Goal: Information Seeking & Learning: Learn about a topic

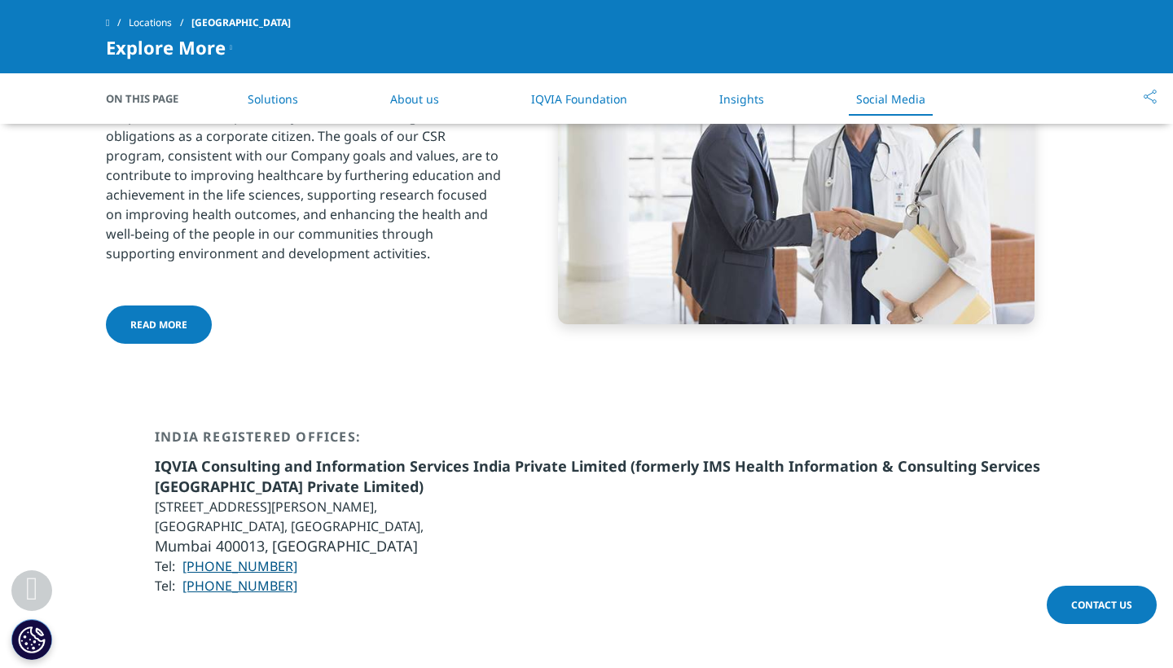
scroll to position [3232, 0]
click at [412, 93] on link "About us" at bounding box center [414, 98] width 49 height 15
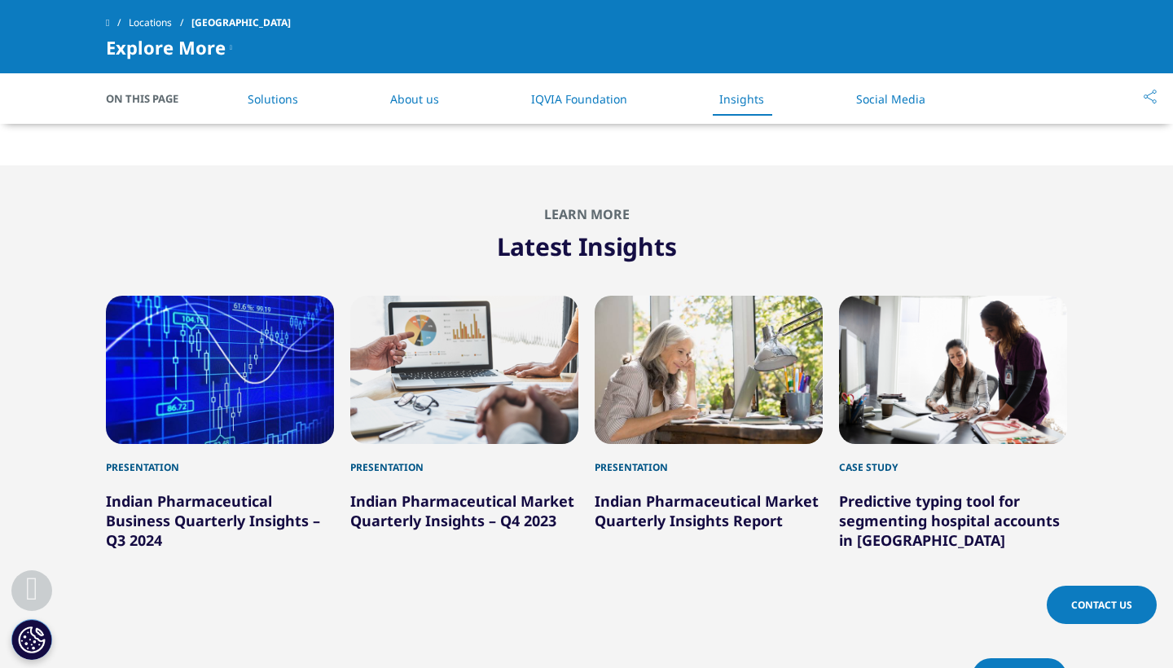
scroll to position [2058, 0]
click at [413, 88] on li "About us" at bounding box center [414, 99] width 81 height 48
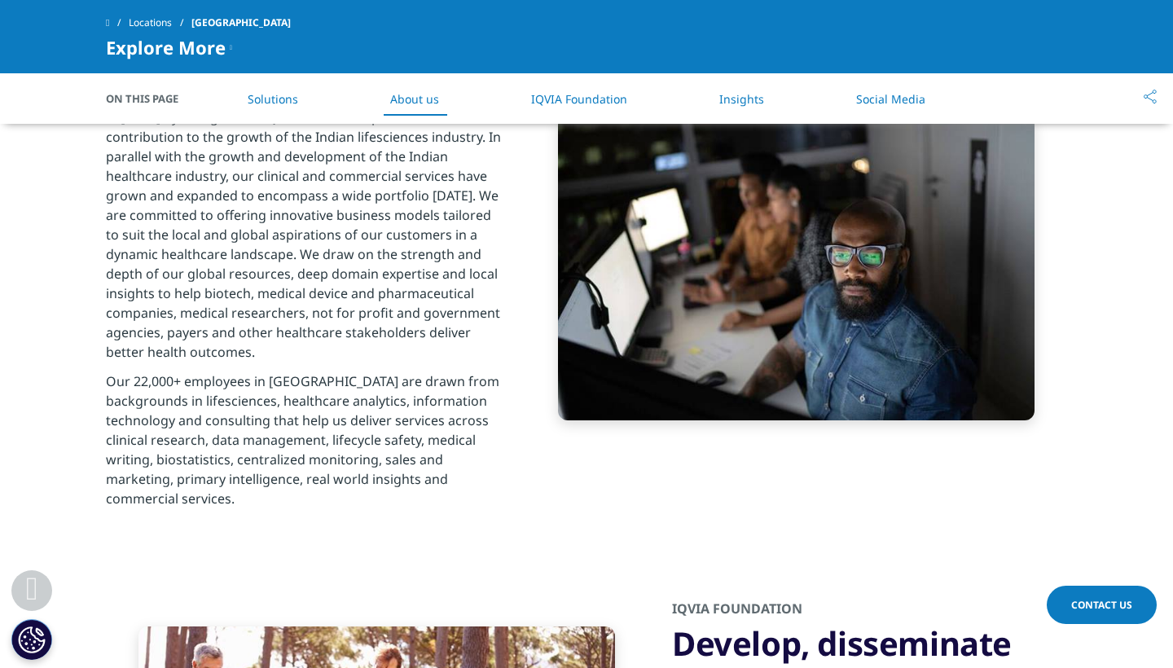
scroll to position [1099, 0]
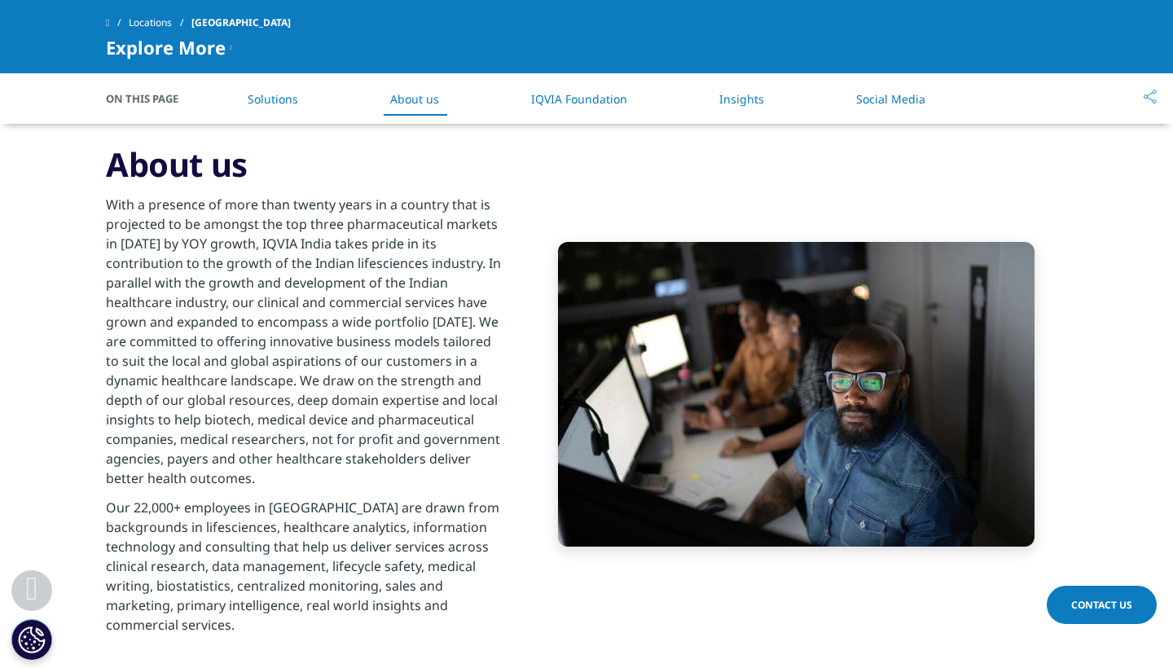
click at [298, 99] on link "Solutions" at bounding box center [273, 98] width 50 height 15
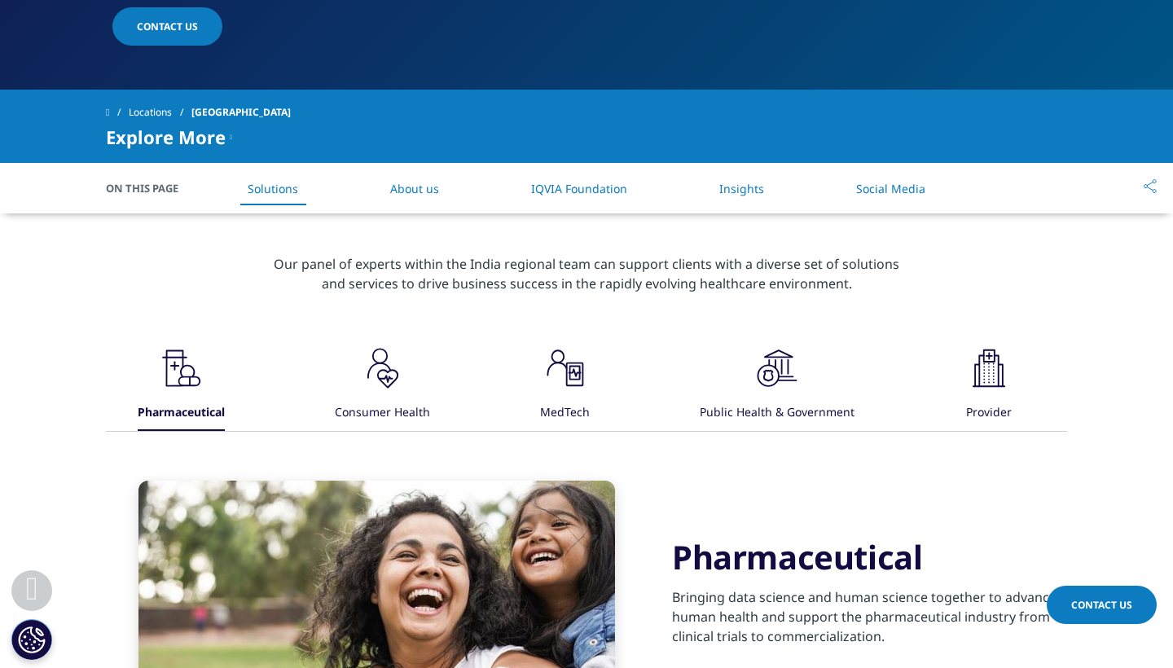
scroll to position [487, 0]
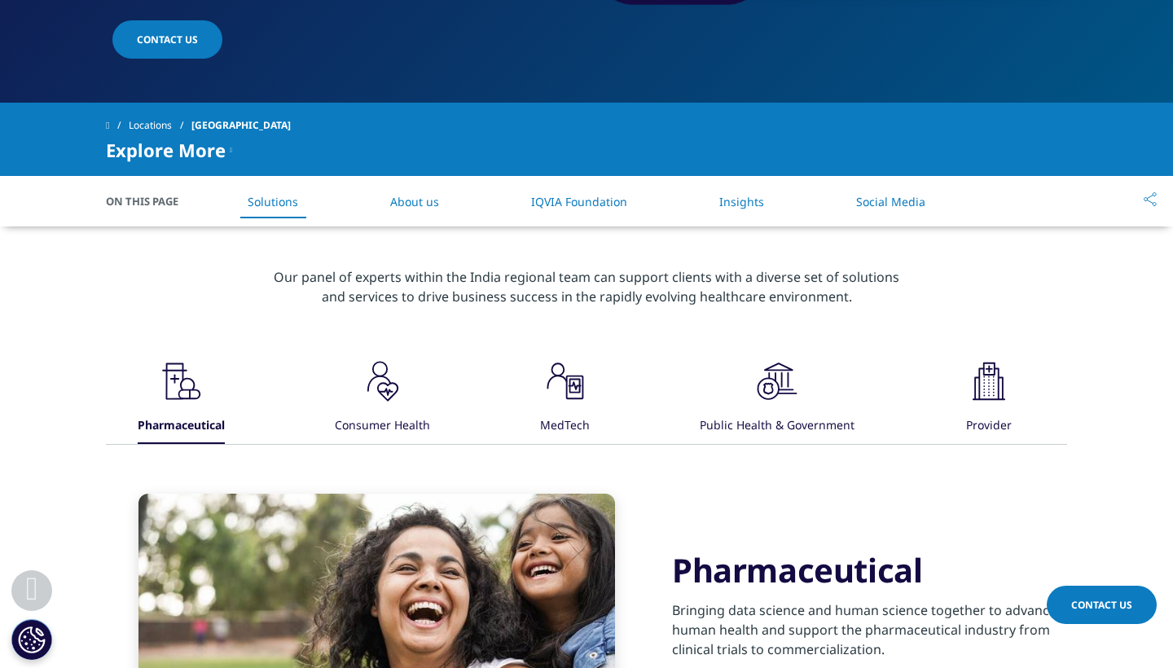
click at [164, 193] on span "On This Page" at bounding box center [151, 201] width 90 height 16
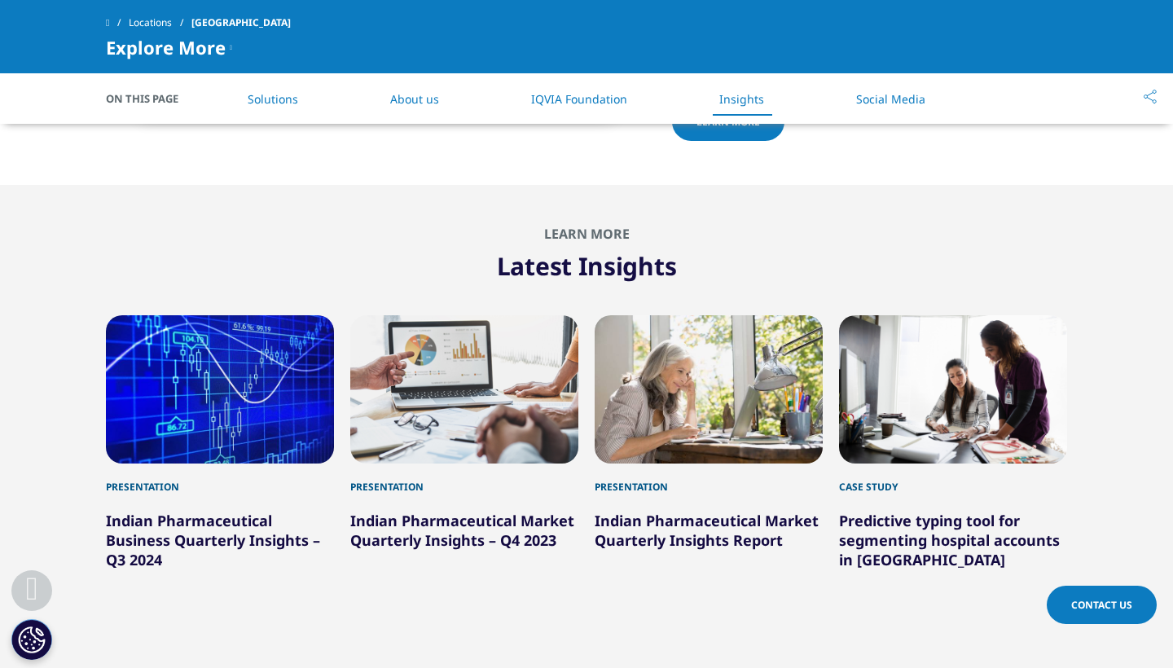
scroll to position [2048, 0]
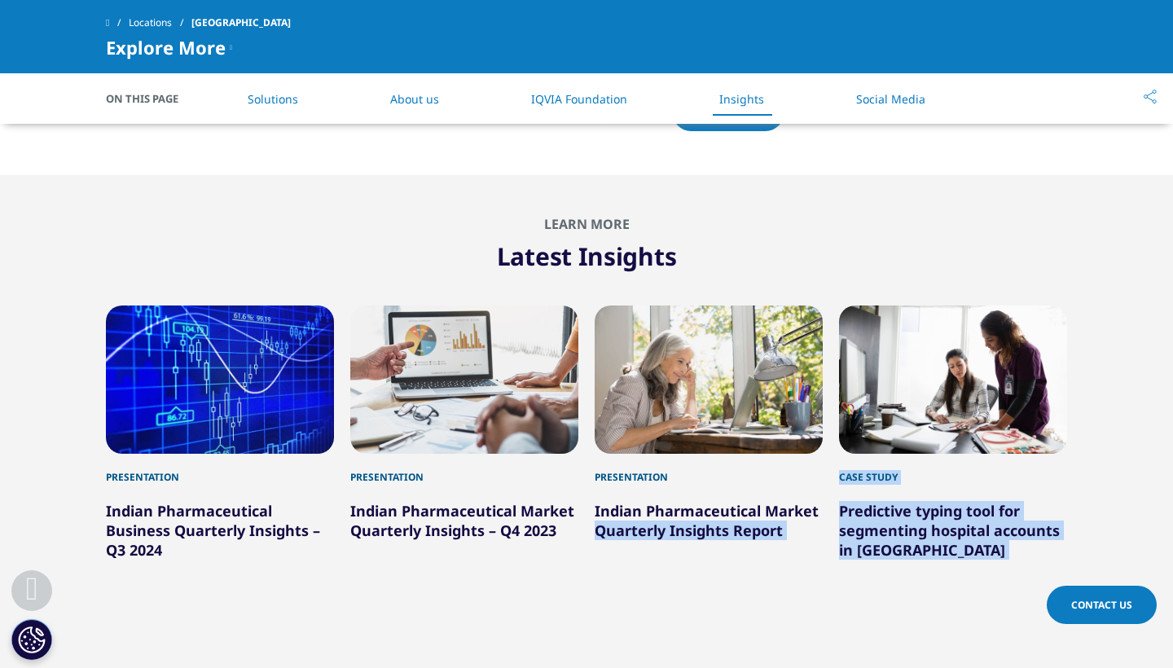
click at [531, 525] on div "Presentation Indian Pharmaceutical Market Quarterly Insights – Q4 2023" at bounding box center [464, 455] width 228 height 301
click at [520, 476] on div "Presentation Indian Pharmaceutical Market Quarterly Insights – Q4 2023" at bounding box center [464, 455] width 228 height 301
click at [685, 501] on link "Indian Pharmaceutical Market Quarterly Insights Report" at bounding box center [707, 520] width 224 height 39
